Goal: Task Accomplishment & Management: Manage account settings

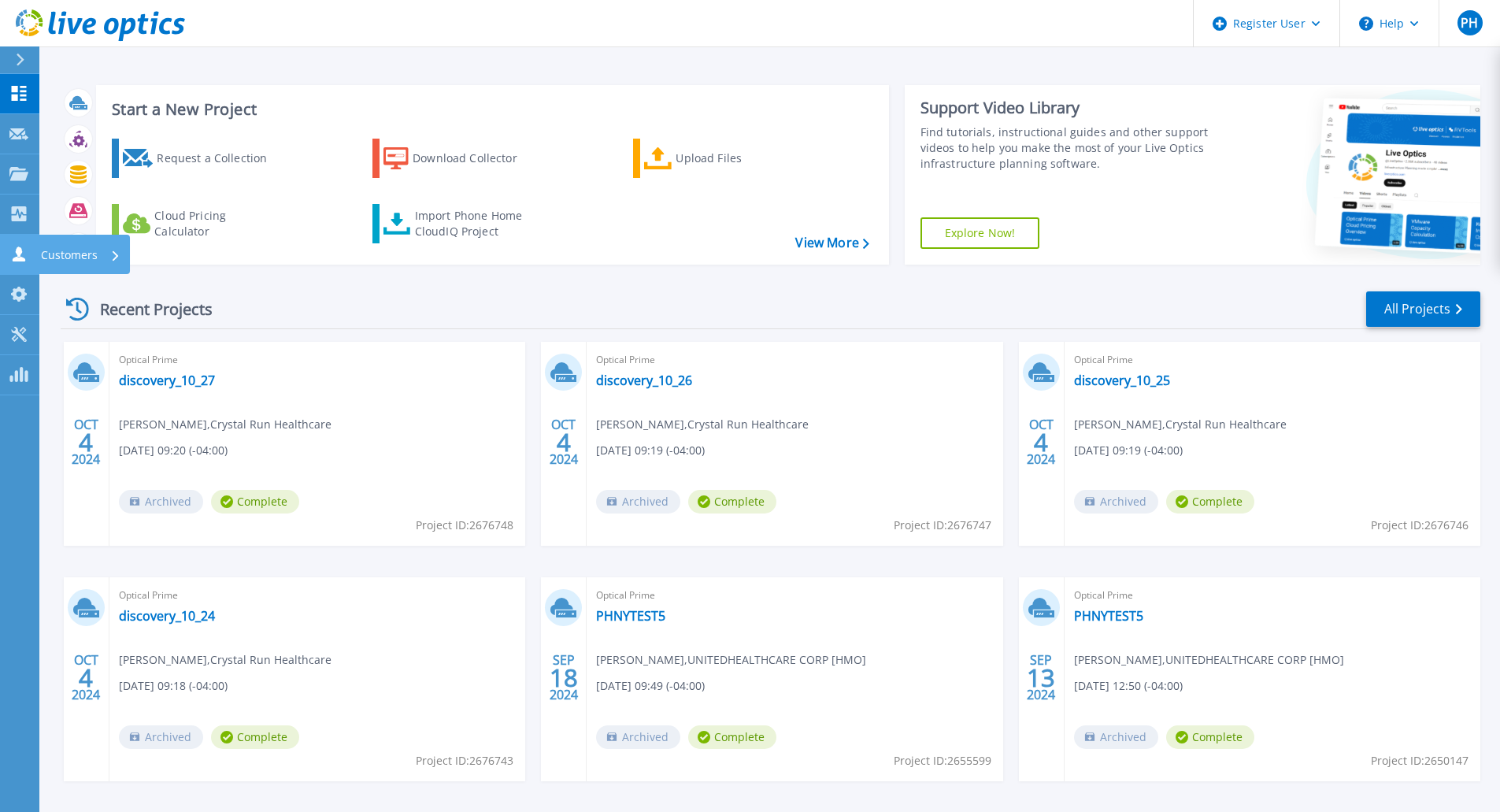
click at [15, 251] on icon at bounding box center [19, 254] width 19 height 15
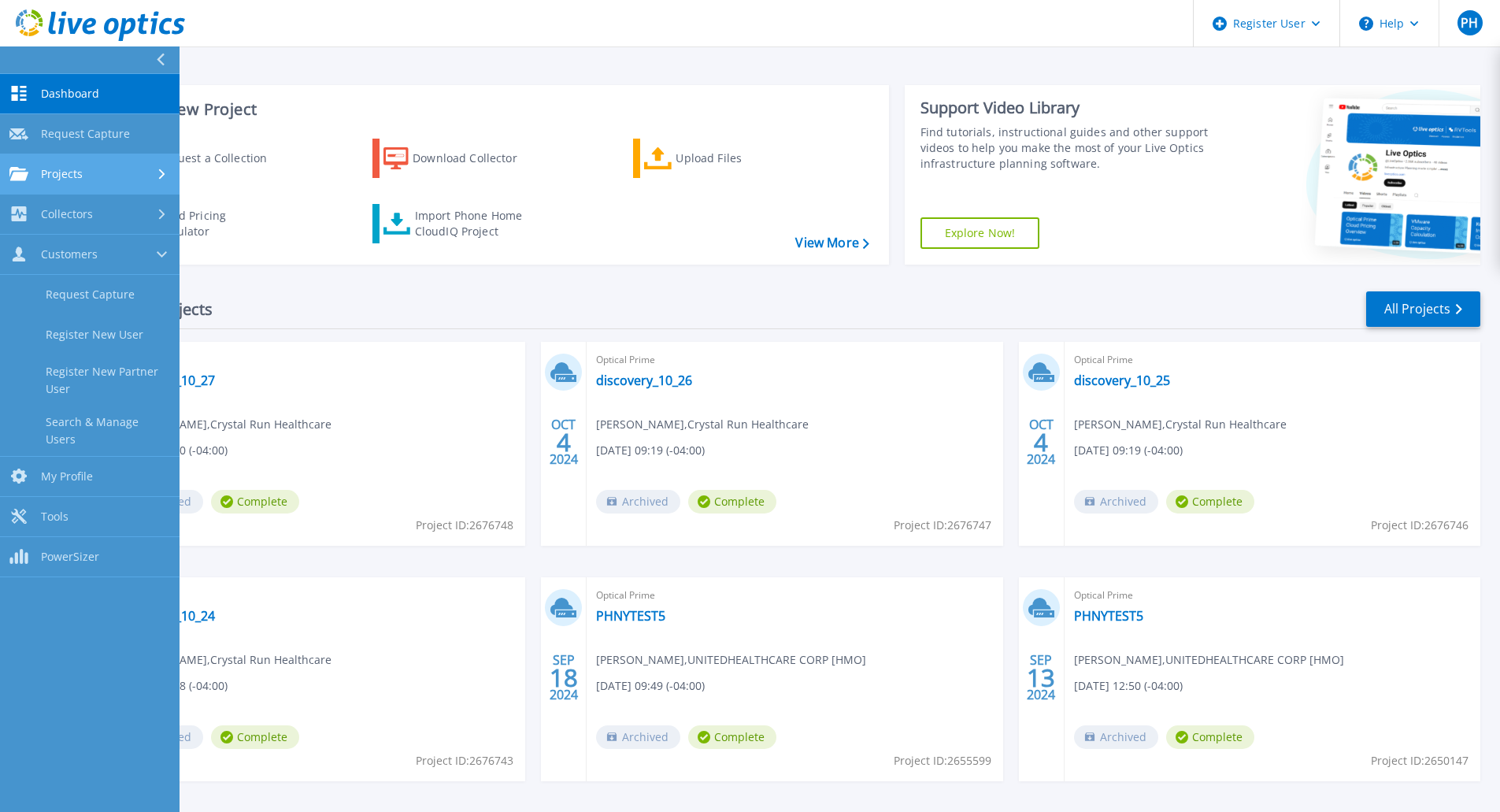
click at [67, 171] on span "Projects" at bounding box center [61, 173] width 41 height 14
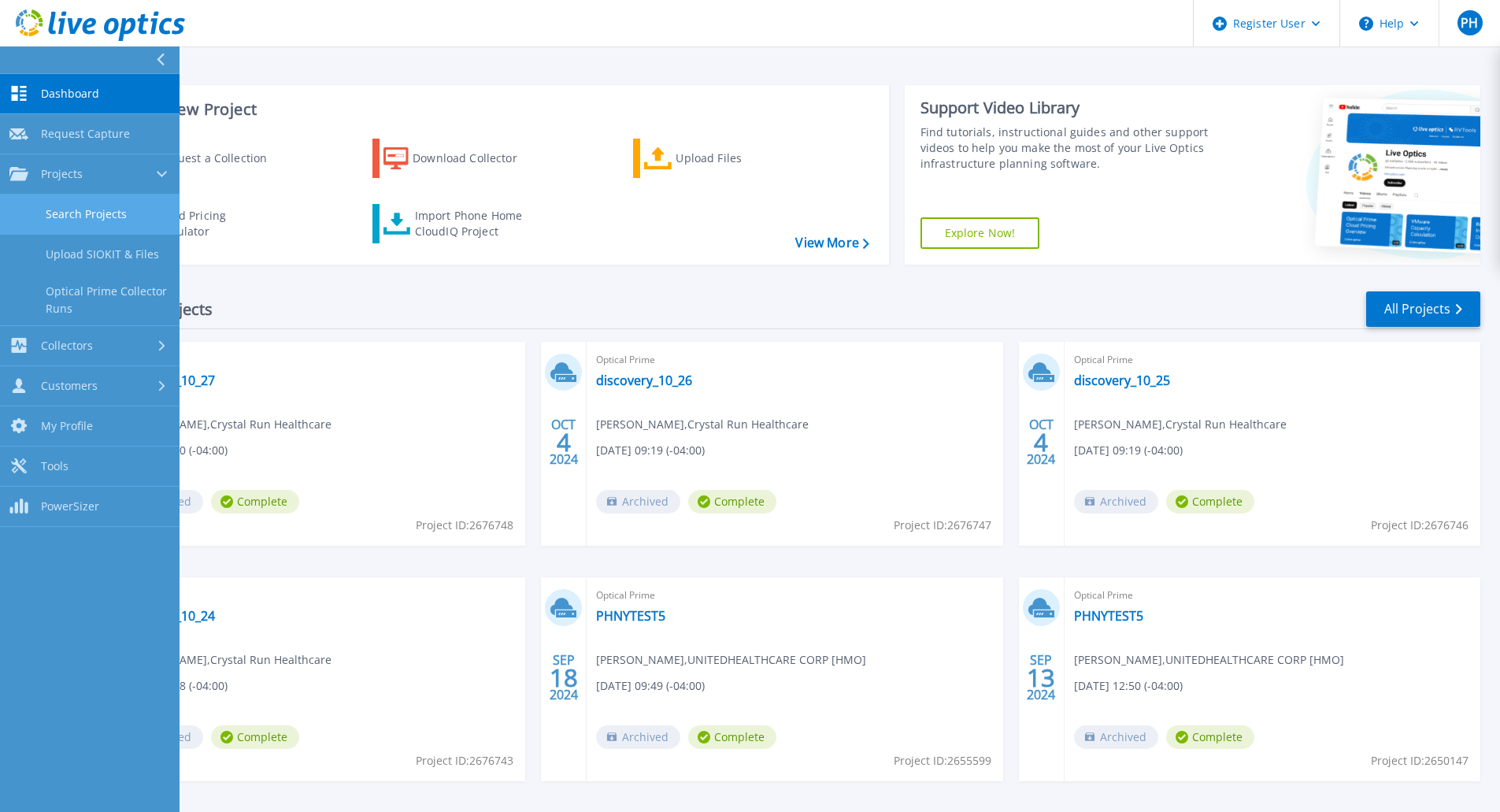
click at [67, 208] on link "Search Projects" at bounding box center [90, 214] width 179 height 40
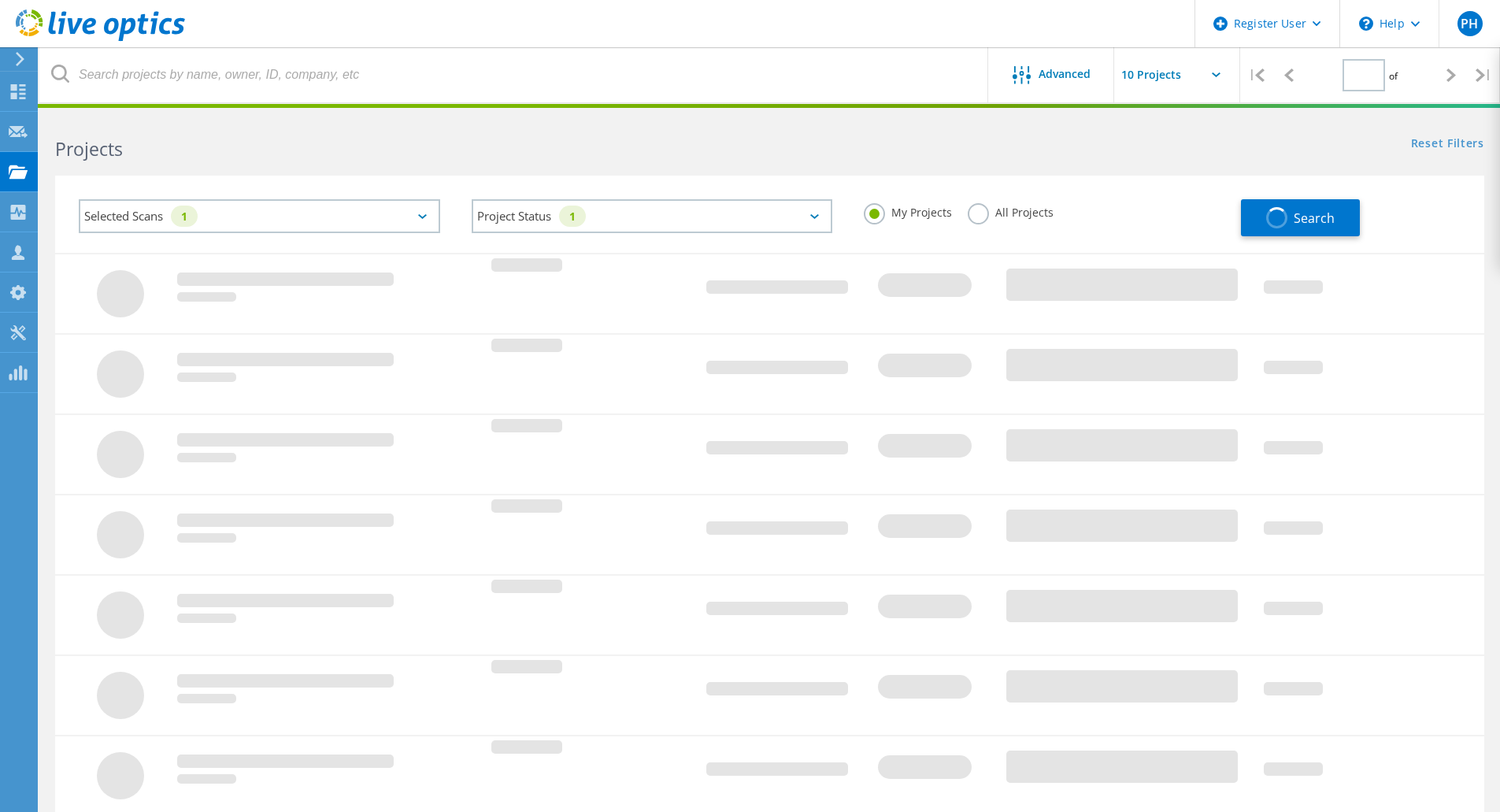
type input "1"
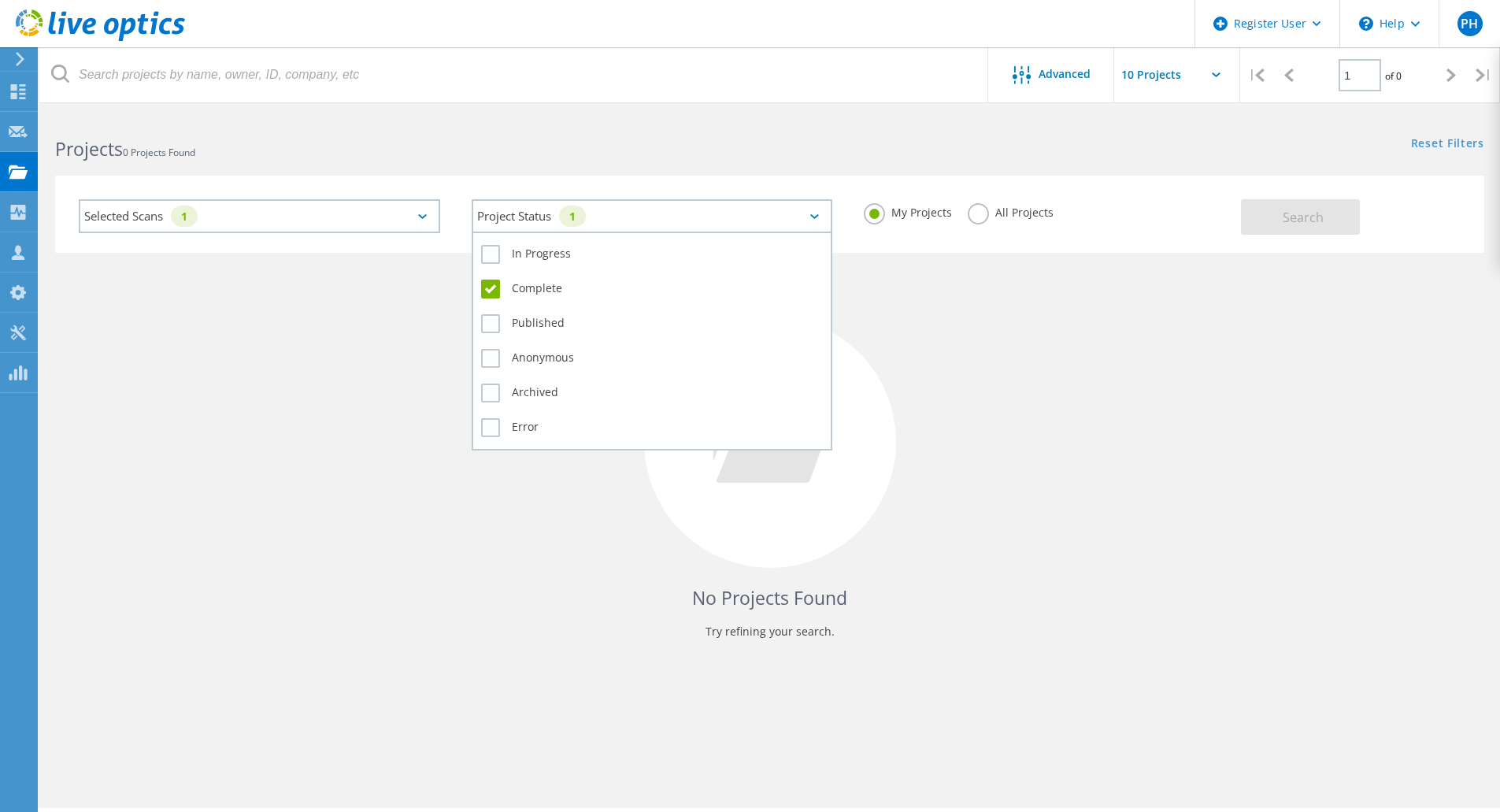
click at [818, 214] on icon at bounding box center [815, 217] width 8 height 5
click at [550, 249] on label "In Progress" at bounding box center [652, 255] width 343 height 19
click at [0, 0] on input "In Progress" at bounding box center [0, 0] width 0 height 0
click at [487, 286] on label "Complete" at bounding box center [652, 288] width 343 height 19
click at [0, 0] on input "Complete" at bounding box center [0, 0] width 0 height 0
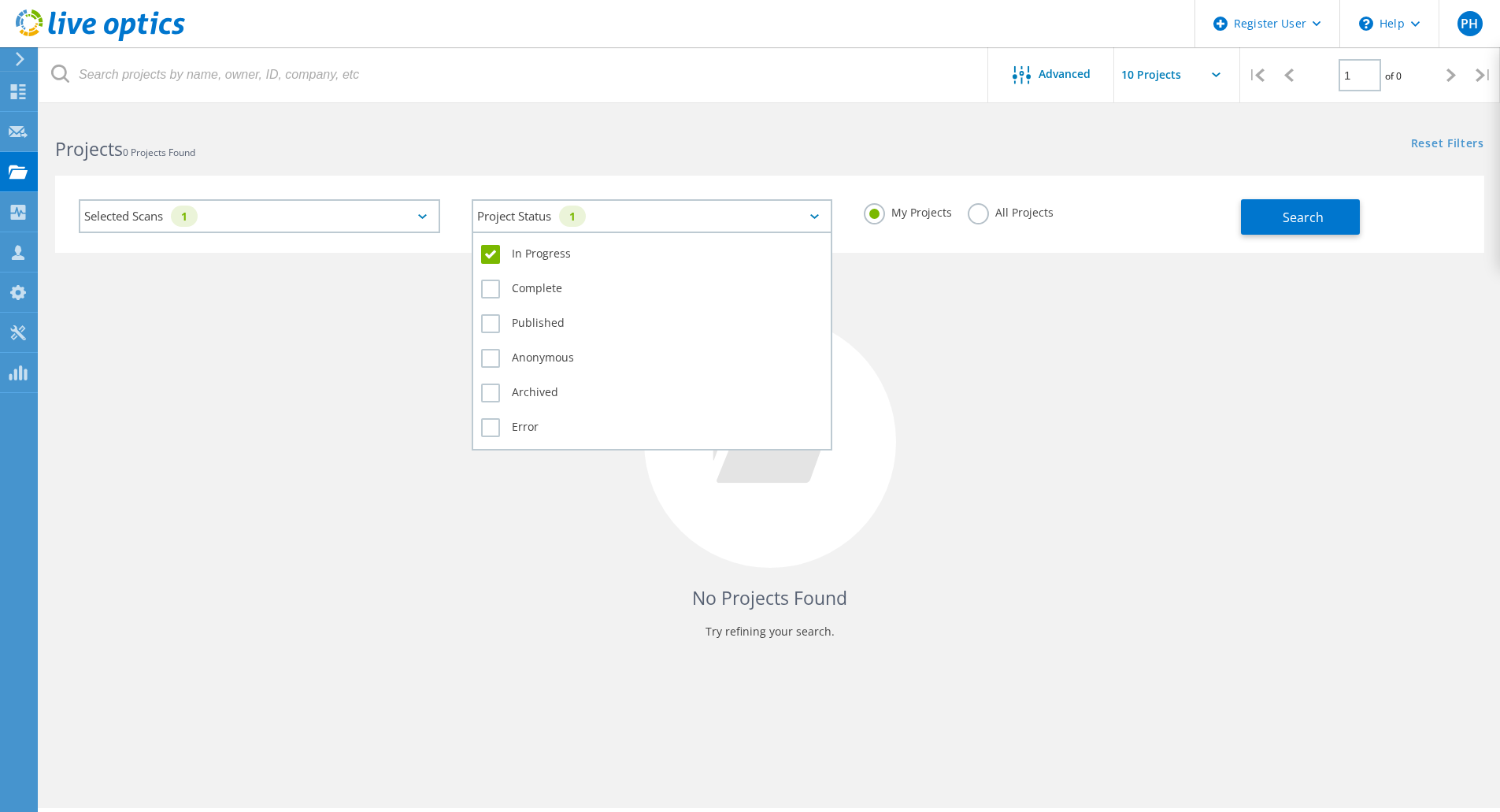
click at [492, 251] on label "In Progress" at bounding box center [652, 255] width 343 height 19
click at [0, 0] on input "In Progress" at bounding box center [0, 0] width 0 height 0
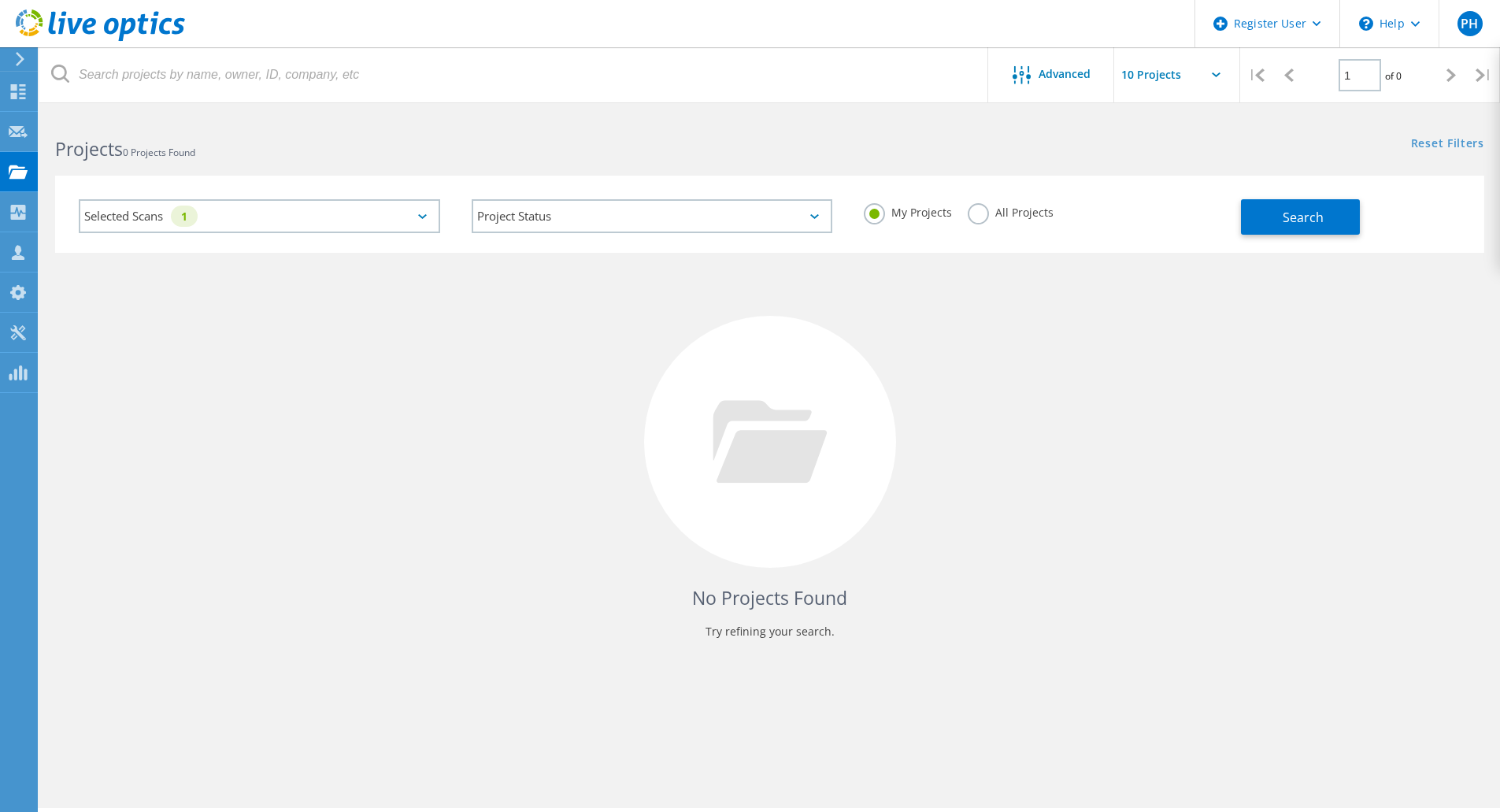
click at [349, 254] on div "No Projects Found Try refining your search." at bounding box center [770, 456] width 1430 height 407
click at [382, 212] on div "Selected Scans 1" at bounding box center [259, 217] width 361 height 34
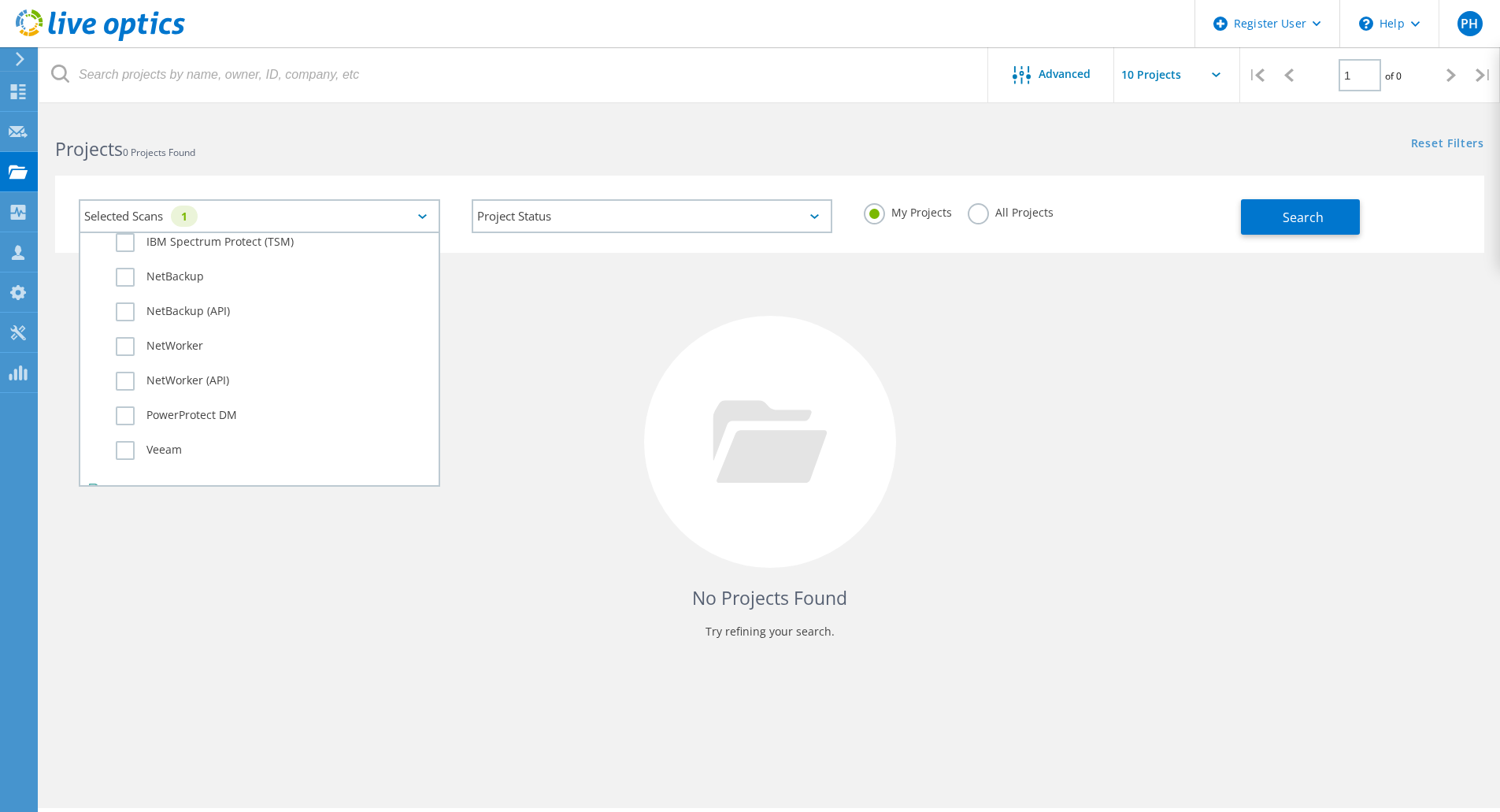
scroll to position [1107, 0]
click at [464, 407] on div "No Projects Found Try refining your search." at bounding box center [770, 456] width 1430 height 407
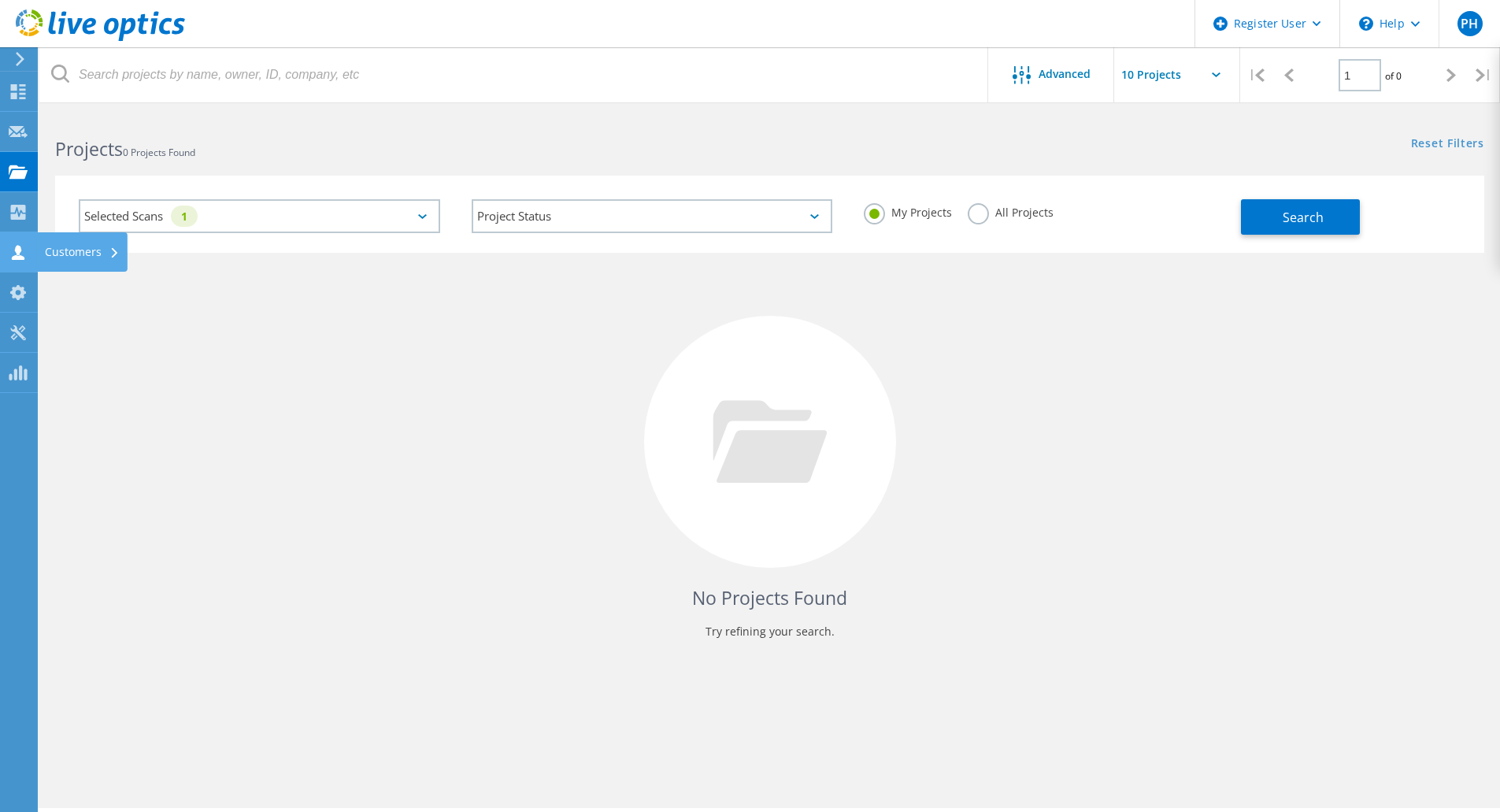
click at [69, 256] on div "Customers" at bounding box center [82, 251] width 74 height 11
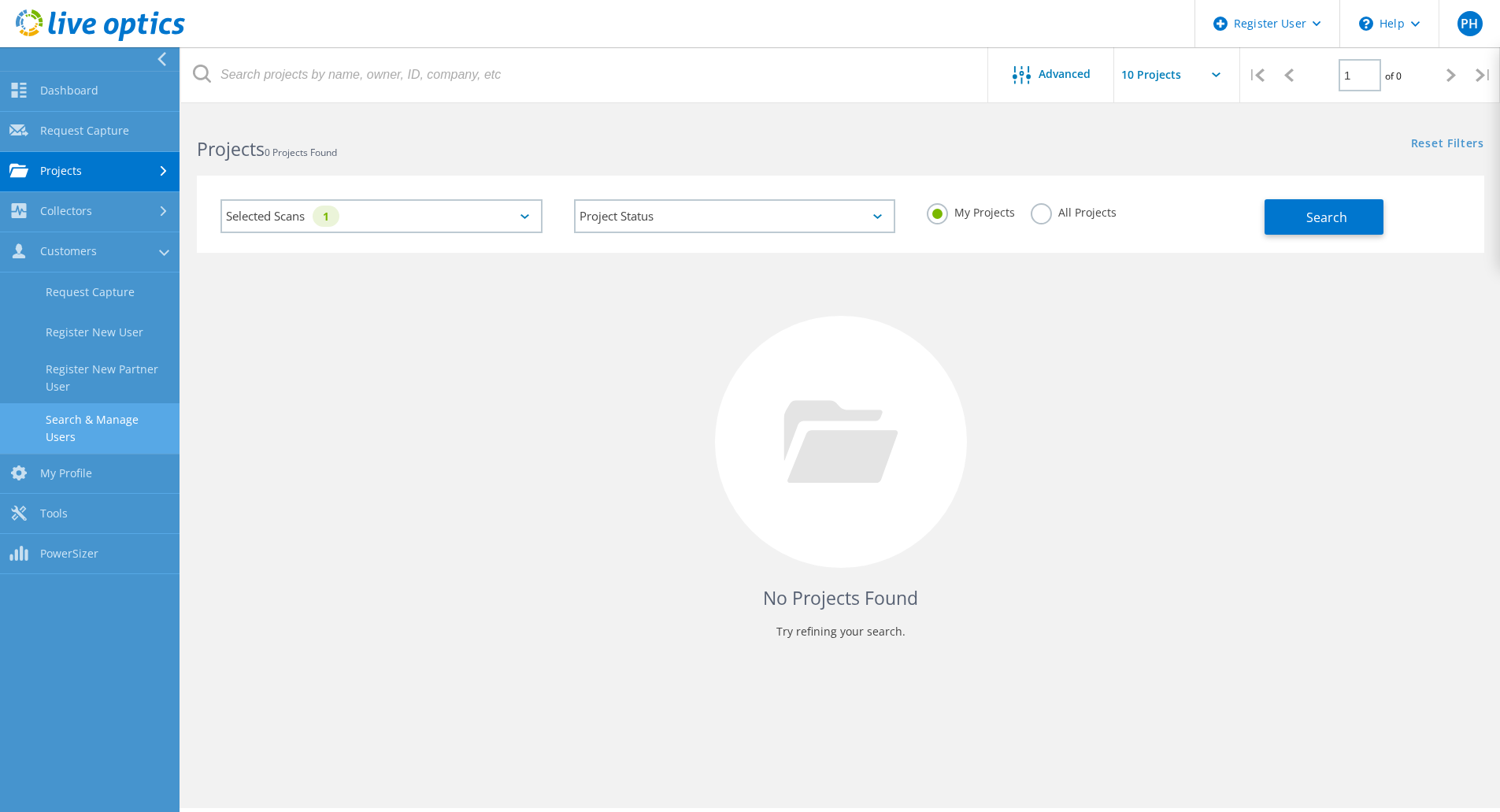
click at [68, 410] on link "Search & Manage Users" at bounding box center [90, 429] width 179 height 51
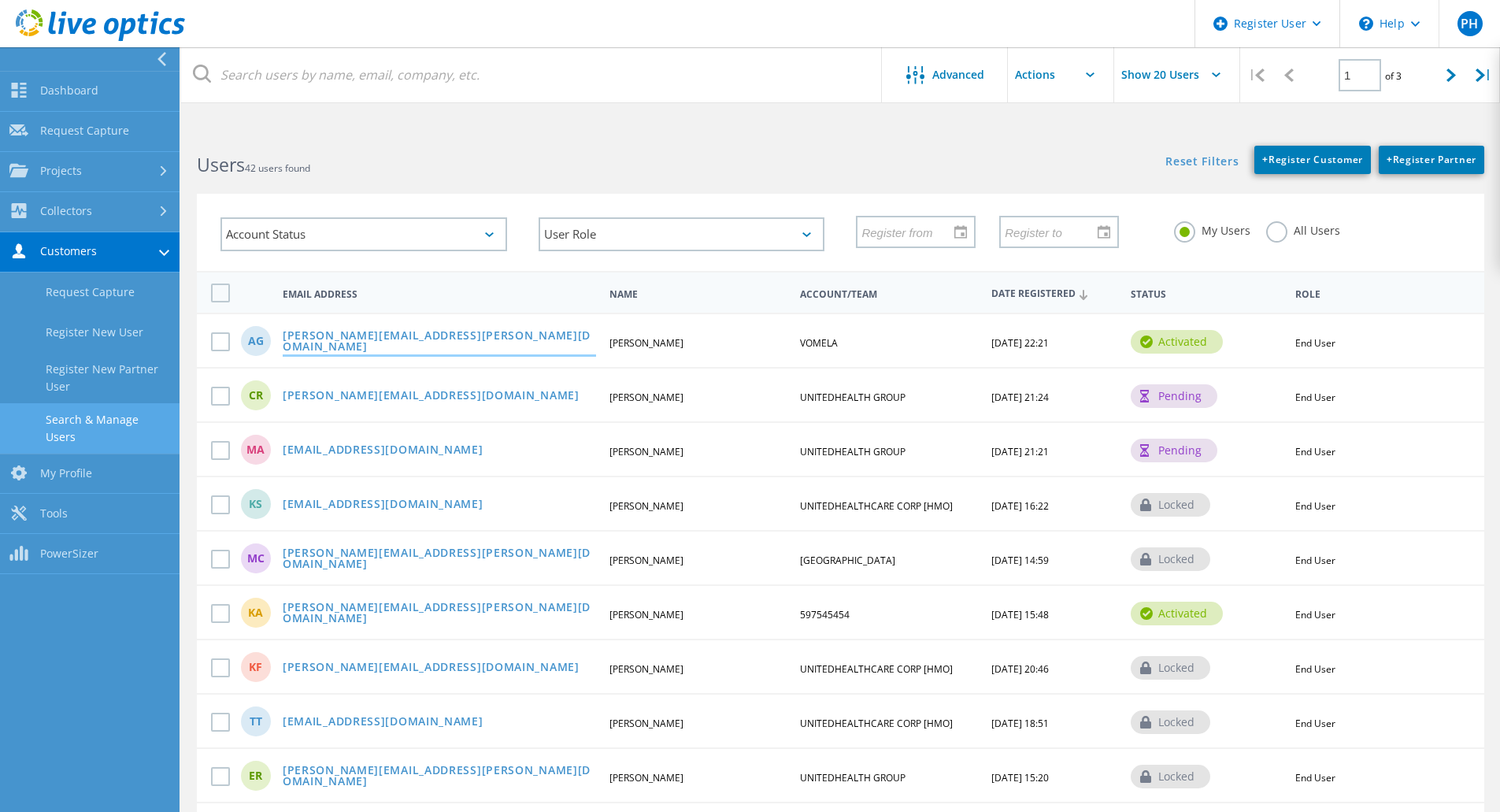
click at [350, 343] on link "[PERSON_NAME][EMAIL_ADDRESS][PERSON_NAME][DOMAIN_NAME]" at bounding box center [439, 342] width 313 height 25
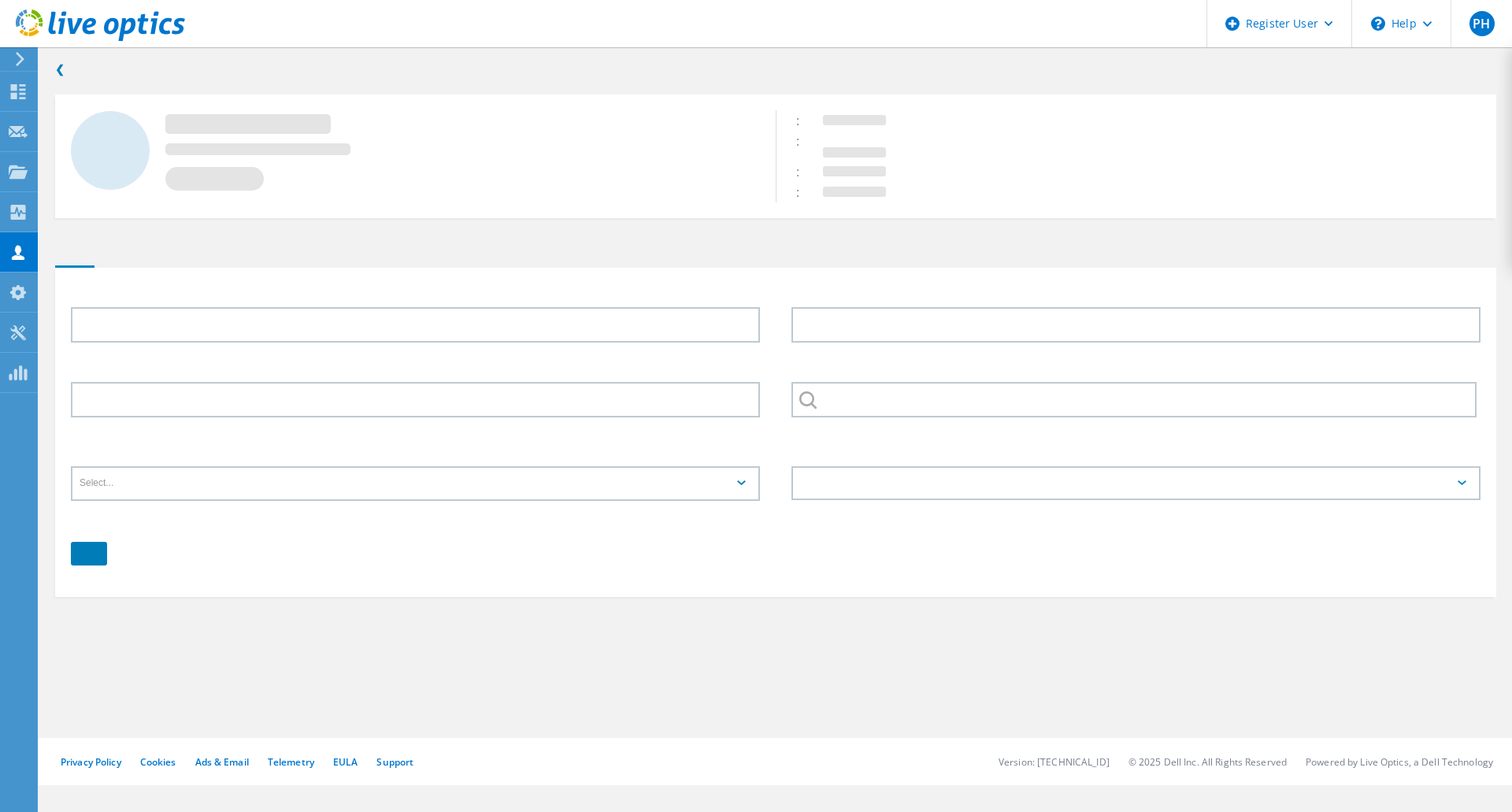
type input "[PERSON_NAME]"
type input "VOMELA"
type input "English"
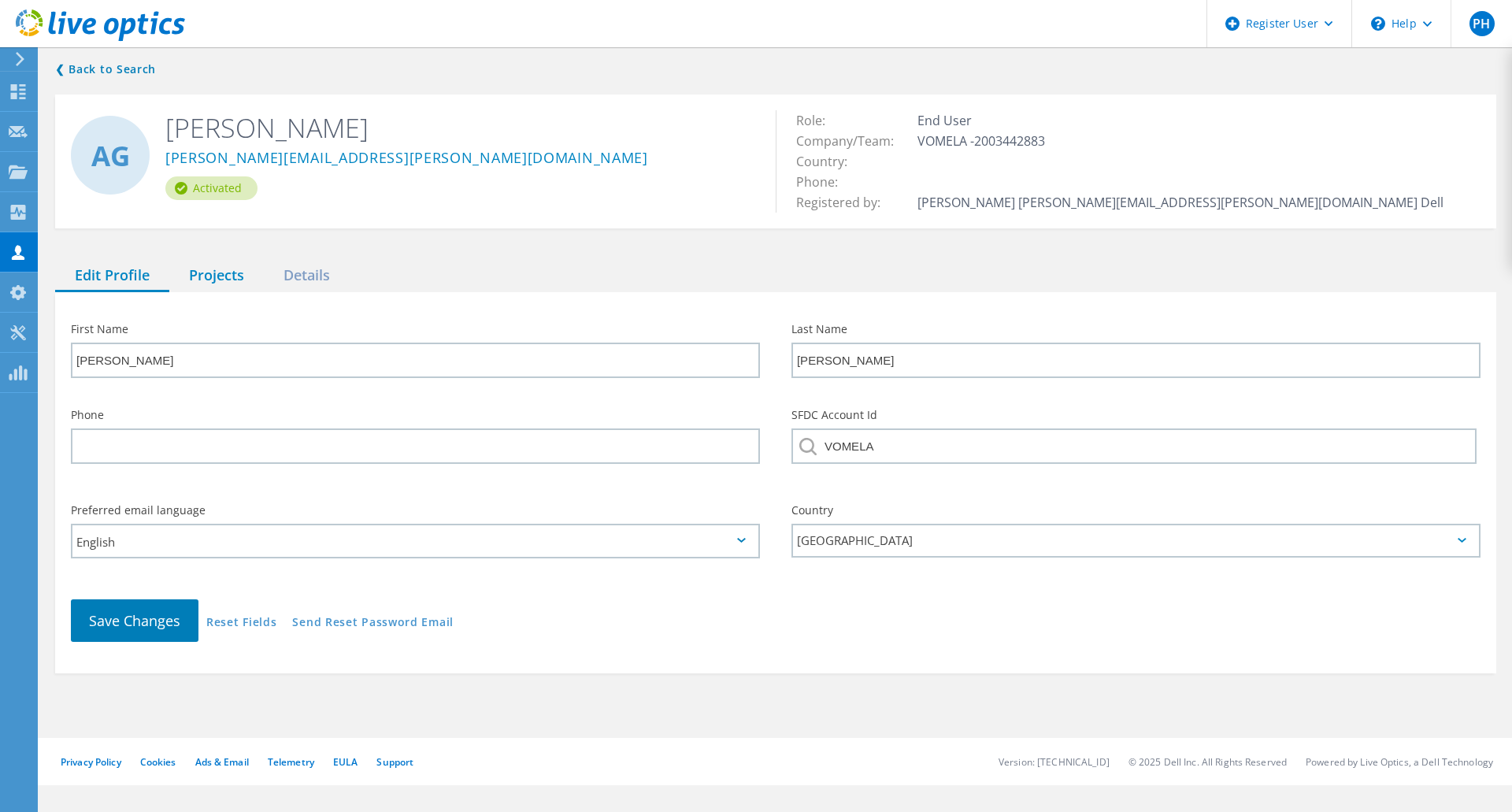
click at [234, 279] on div "Projects" at bounding box center [217, 276] width 95 height 32
